Goal: Task Accomplishment & Management: Use online tool/utility

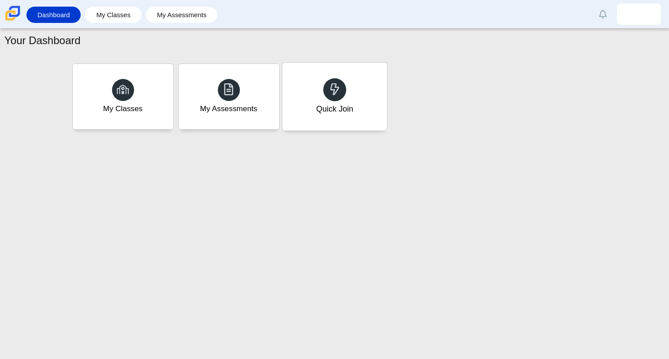
click at [357, 75] on div "Quick Join" at bounding box center [334, 97] width 105 height 68
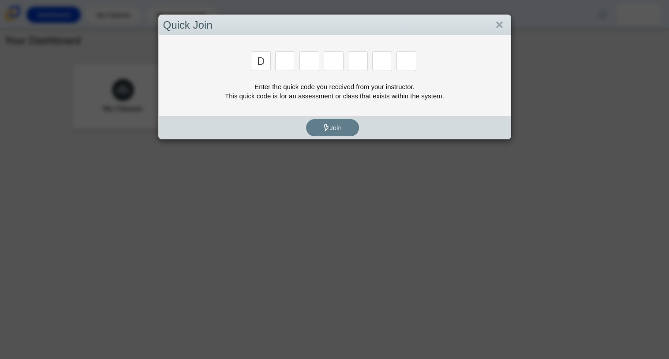
type input "d"
type input "a"
type input "w"
type input "a"
type input "n"
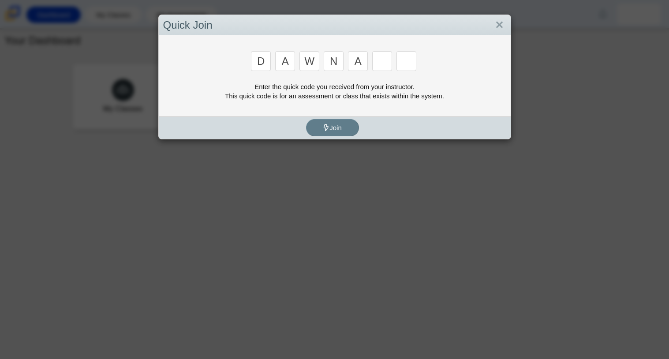
type input "a"
type input "y"
type input "3"
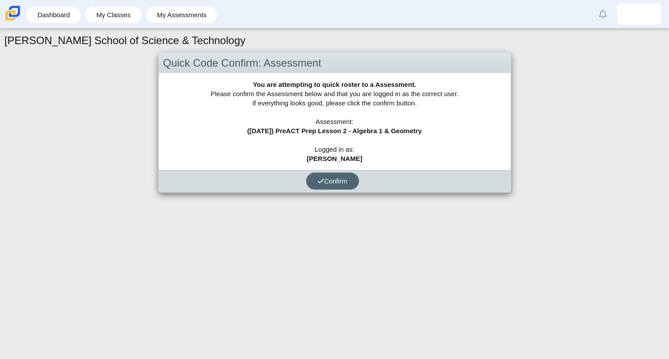
click at [319, 184] on button "Confirm" at bounding box center [332, 181] width 53 height 17
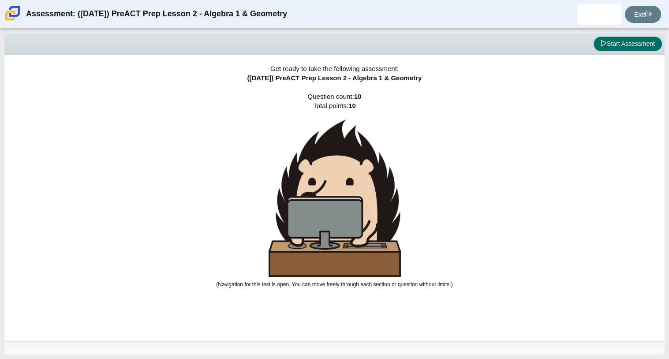
click at [611, 45] on button "Start Assessment" at bounding box center [628, 44] width 68 height 15
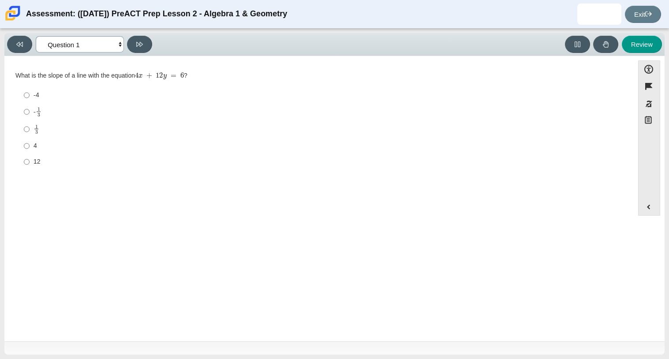
click at [79, 49] on select "Questions Question 1 Question 2 Question 3 Question 4 Question 5 Question 6 Que…" at bounding box center [80, 44] width 88 height 16
click at [36, 36] on select "Questions Question 1 Question 2 Question 3 Question 4 Question 5 Question 6 Que…" at bounding box center [80, 44] width 88 height 16
click at [96, 42] on select "Questions Question 1 Question 2 Question 3 Question 4 Question 5 Question 6 Que…" at bounding box center [80, 44] width 88 height 16
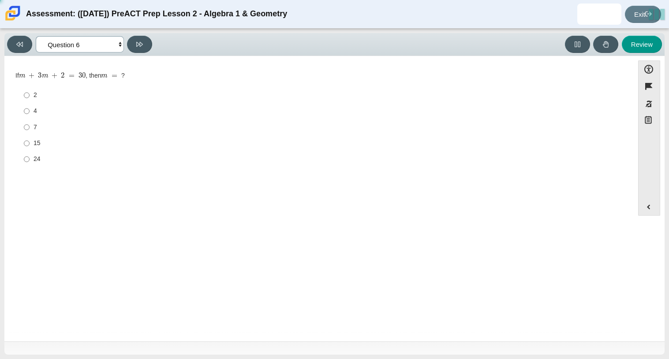
click at [36, 36] on select "Questions Question 1 Question 2 Question 3 Question 4 Question 5 Question 6 Que…" at bounding box center [80, 44] width 88 height 16
click at [112, 41] on select "Questions Question 1 Question 2 Question 3 Question 4 Question 5 Question 6 Que…" at bounding box center [80, 44] width 88 height 16
select select "210571de-36a6-4d8e-a361-ceff8ef801dc"
click at [36, 36] on select "Questions Question 1 Question 2 Question 3 Question 4 Question 5 Question 6 Que…" at bounding box center [80, 44] width 88 height 16
click at [31, 116] on label "- 1 3 -1 third" at bounding box center [320, 111] width 605 height 17
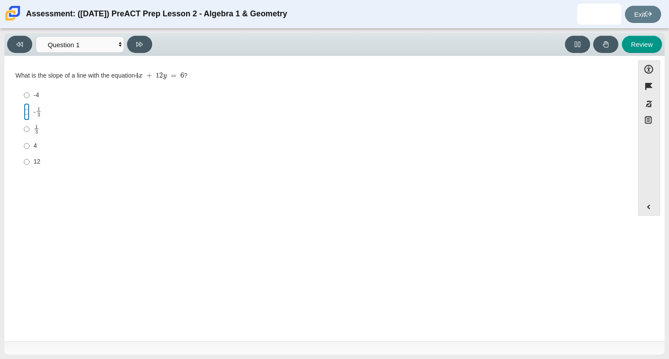
click at [30, 116] on input "- 1 3 -1 third" at bounding box center [27, 111] width 6 height 17
radio input "true"
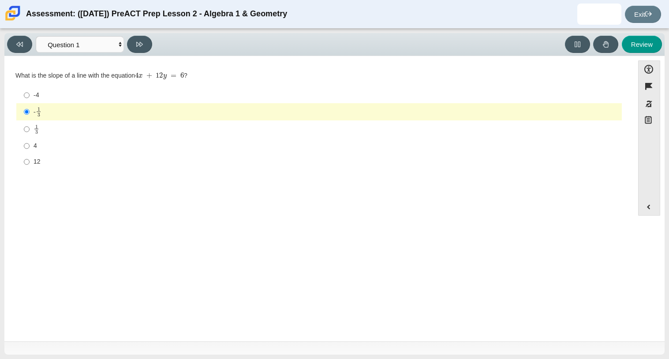
click at [140, 88] on label "-4 -4" at bounding box center [320, 95] width 605 height 16
click at [30, 88] on input "-4 -4" at bounding box center [27, 95] width 6 height 16
radio input "true"
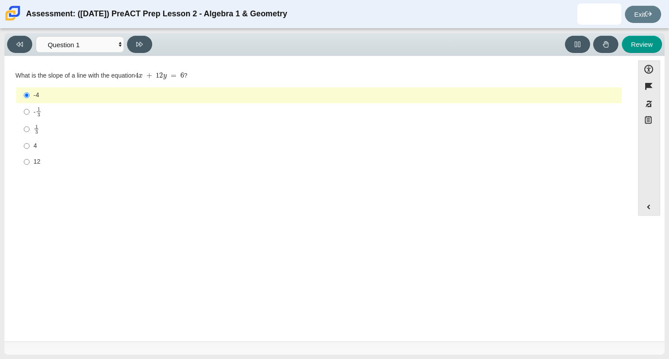
click at [135, 119] on label "- 1 3 -1 third" at bounding box center [320, 111] width 605 height 17
click at [30, 119] on input "- 1 3 -1 third" at bounding box center [27, 111] width 6 height 17
radio input "true"
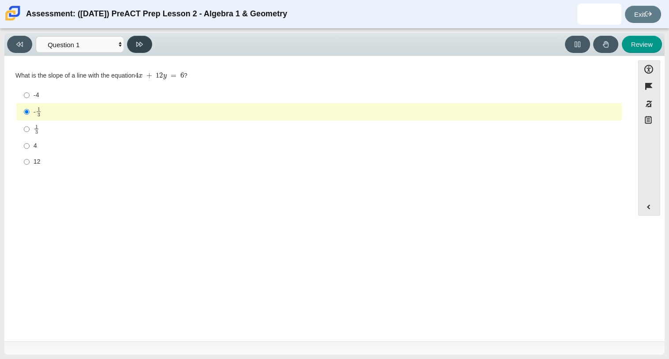
click at [146, 42] on button at bounding box center [139, 44] width 25 height 17
select select "489dcffd-4e6a-49cf-a9d6-ad1d4a911a4e"
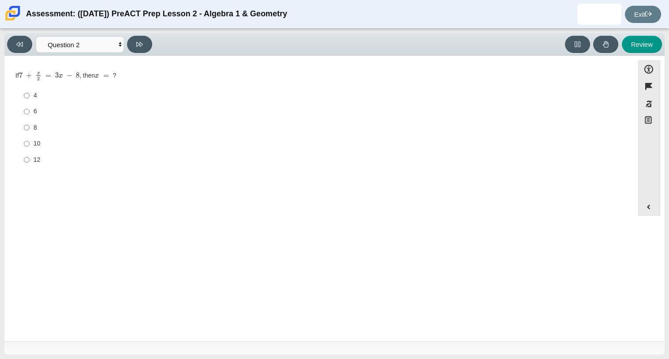
click at [31, 119] on label "6 6" at bounding box center [320, 112] width 605 height 16
click at [30, 119] on input "6 6" at bounding box center [27, 112] width 6 height 16
radio input "true"
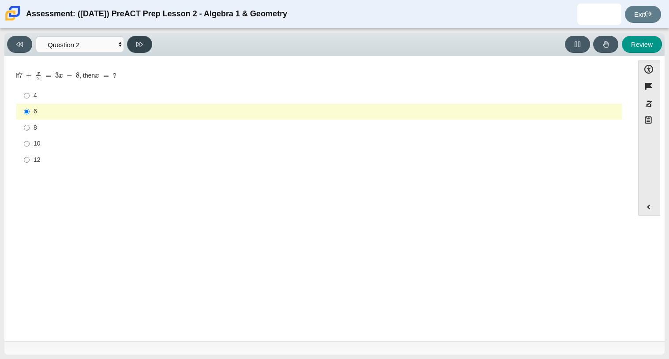
click at [130, 38] on button at bounding box center [139, 44] width 25 height 17
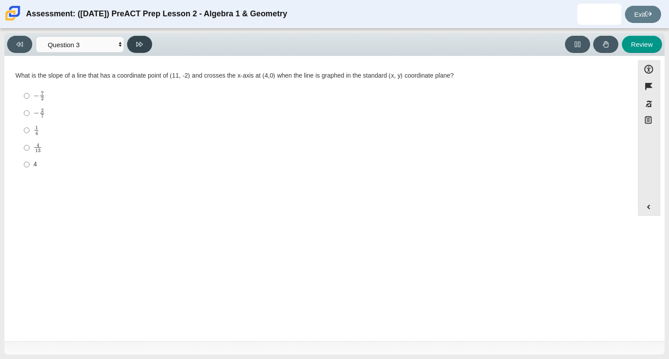
click at [130, 38] on button at bounding box center [139, 44] width 25 height 17
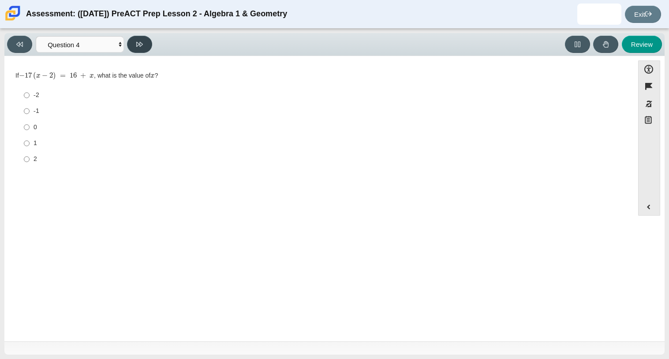
click at [142, 43] on icon at bounding box center [139, 44] width 7 height 5
click at [636, 45] on button "Review" at bounding box center [642, 44] width 40 height 17
select select "review"
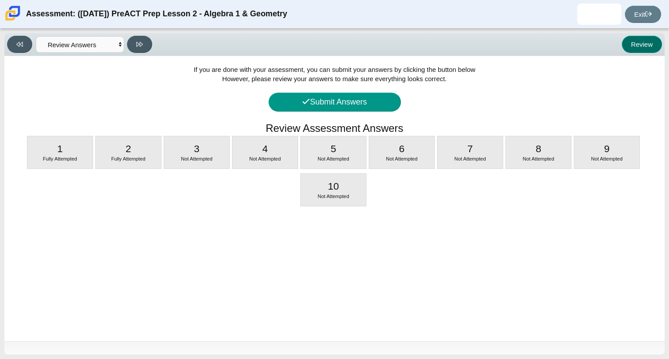
click at [636, 45] on button "Review" at bounding box center [642, 44] width 40 height 17
click at [638, 14] on link "Exit" at bounding box center [643, 14] width 36 height 17
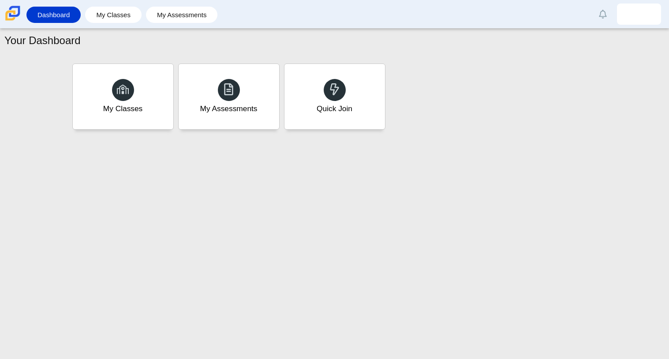
click at [347, 163] on div "Your Dashboard My Classes My Assessments Quick Join" at bounding box center [334, 194] width 669 height 331
